Goal: Task Accomplishment & Management: Manage account settings

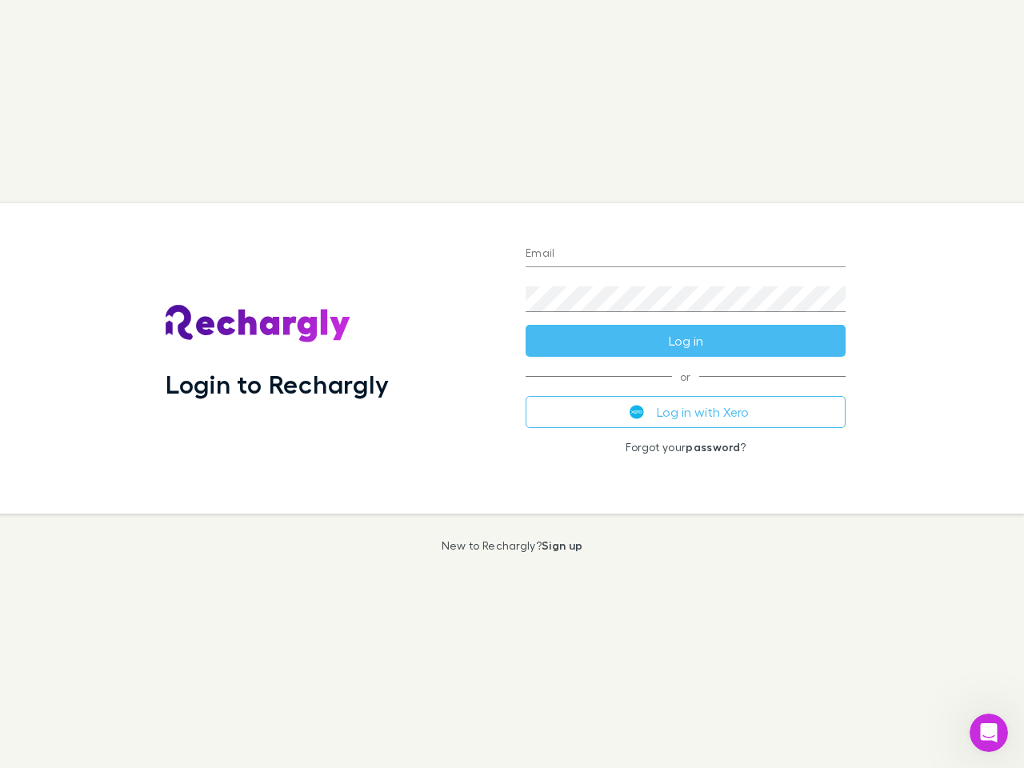
click at [512, 384] on div "Login to Rechargly" at bounding box center [333, 358] width 360 height 310
click at [686, 254] on input "Email" at bounding box center [686, 255] width 320 height 26
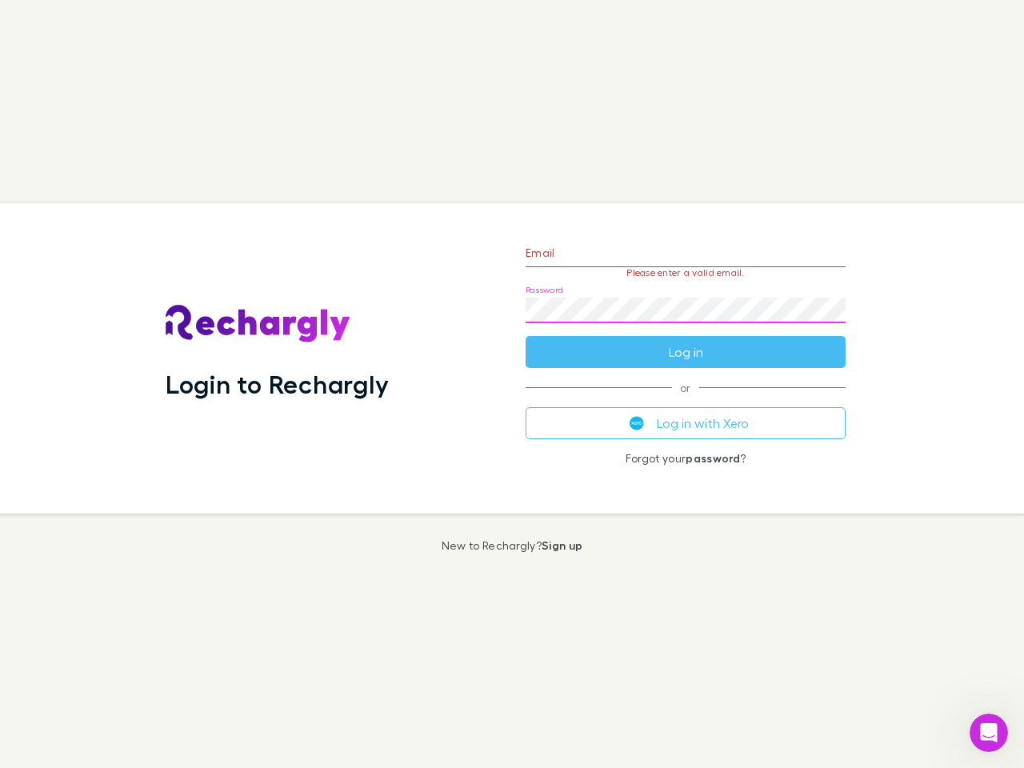
click at [686, 341] on form "Email Please enter a valid email. Password Log in" at bounding box center [686, 298] width 320 height 139
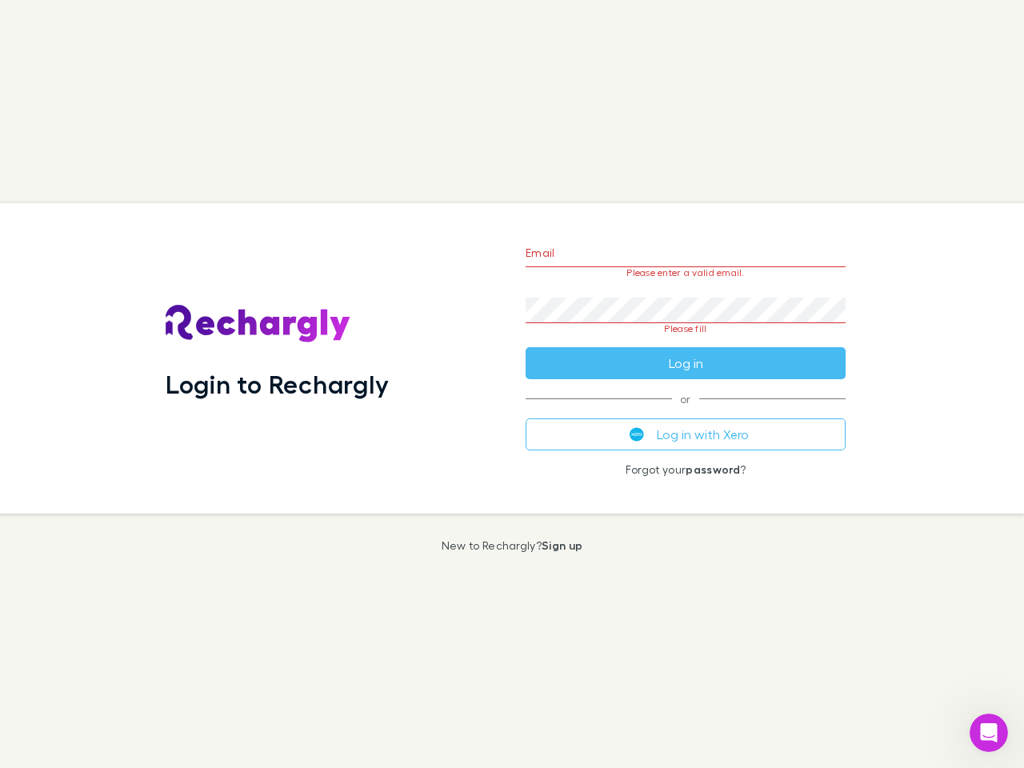
click at [686, 412] on div "Email Please enter a valid email. Password Please fill Log in or Log in with Xe…" at bounding box center [686, 358] width 346 height 310
click at [989, 733] on icon "Open Intercom Messenger" at bounding box center [989, 733] width 26 height 26
